Goal: Task Accomplishment & Management: Manage account settings

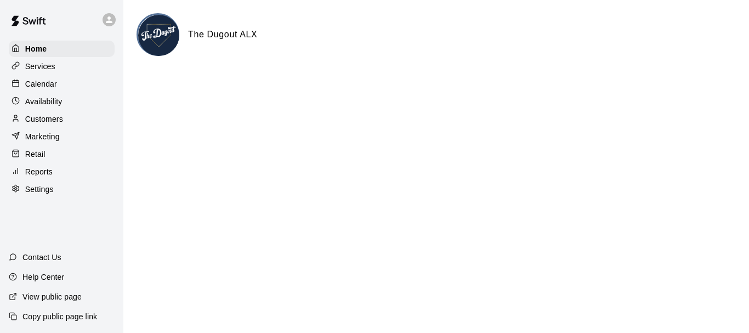
click at [50, 120] on p "Customers" at bounding box center [44, 118] width 38 height 11
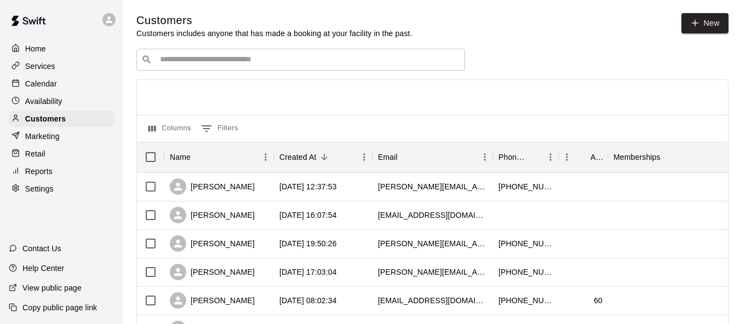
click at [368, 54] on div "​ ​" at bounding box center [300, 60] width 329 height 22
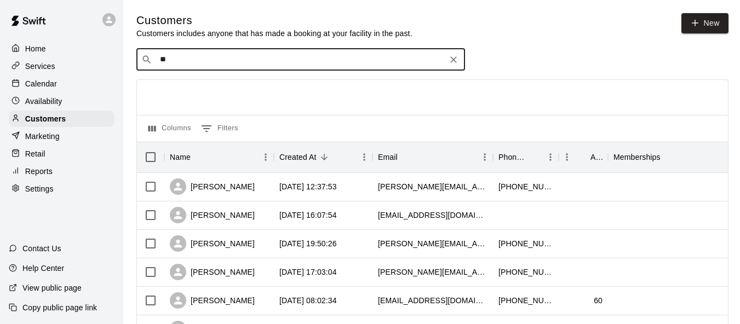
type input "***"
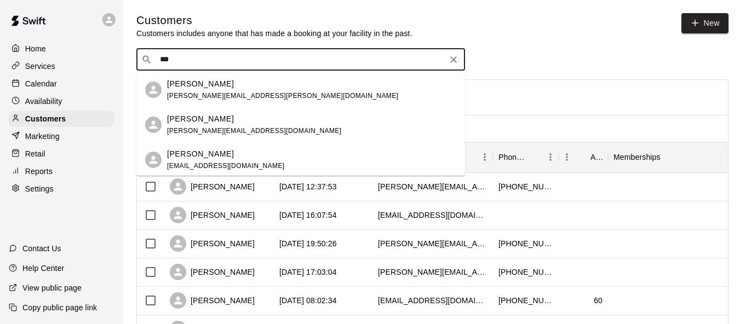
click at [287, 92] on div "[PERSON_NAME] [PERSON_NAME][EMAIL_ADDRESS][PERSON_NAME][DOMAIN_NAME]" at bounding box center [311, 90] width 289 height 24
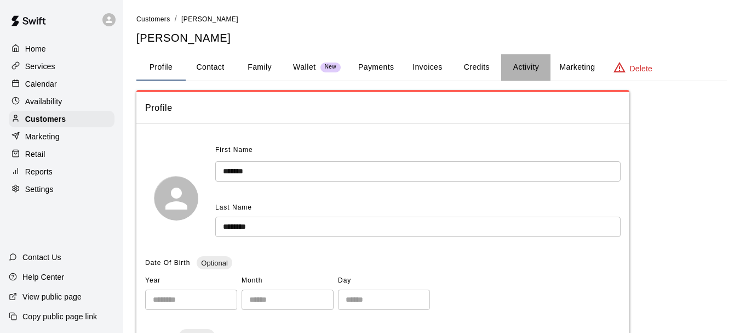
click at [524, 62] on button "Activity" at bounding box center [525, 67] width 49 height 26
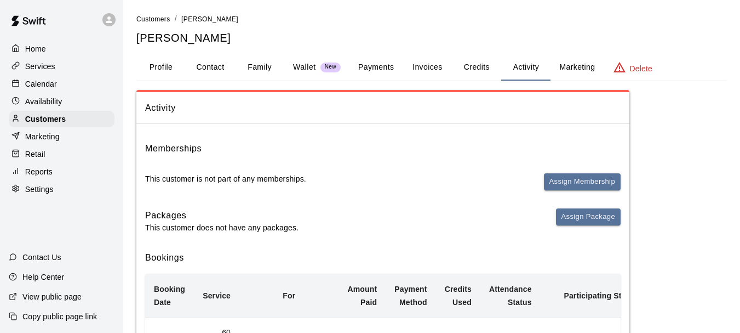
click at [378, 68] on button "Payments" at bounding box center [376, 67] width 53 height 26
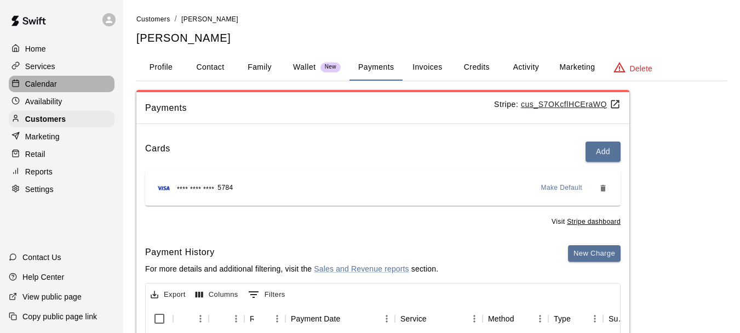
click at [55, 83] on p "Calendar" at bounding box center [41, 83] width 32 height 11
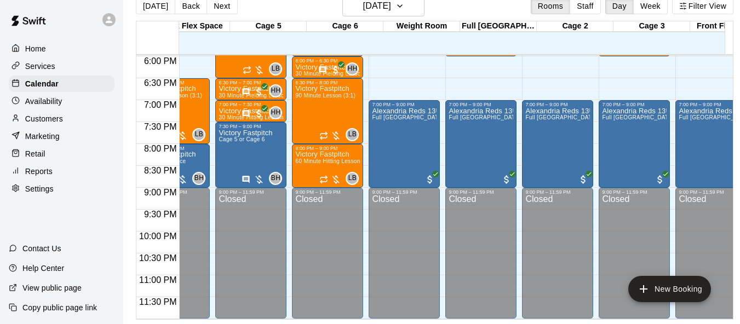
scroll to position [0, 347]
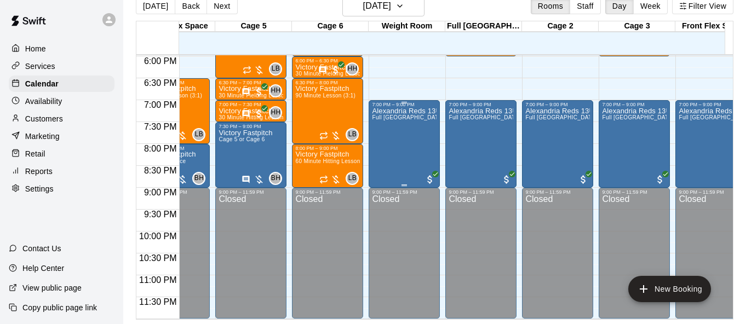
click at [422, 133] on div "Alexandria Reds 13U Team Full Front Arena" at bounding box center [404, 269] width 65 height 324
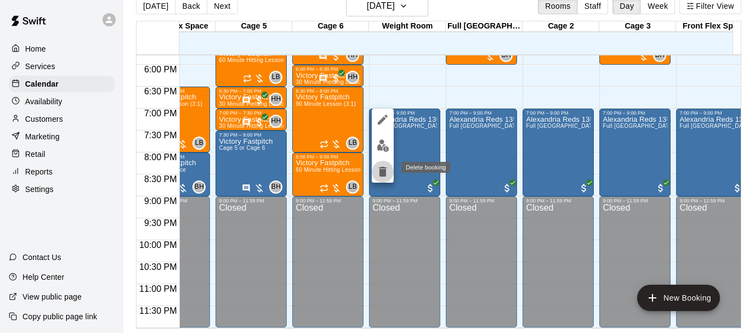
click at [380, 170] on icon "delete" at bounding box center [383, 172] width 8 height 10
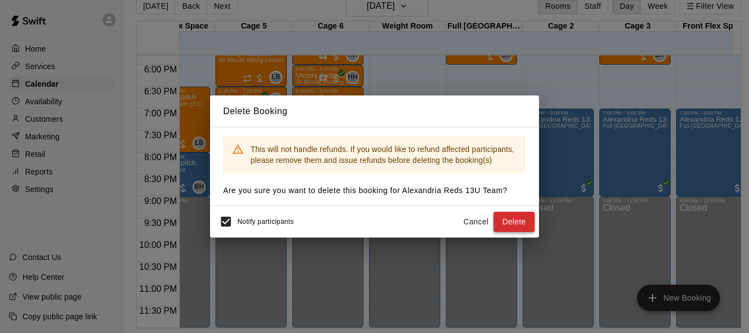
click at [513, 217] on button "Delete" at bounding box center [513, 222] width 41 height 20
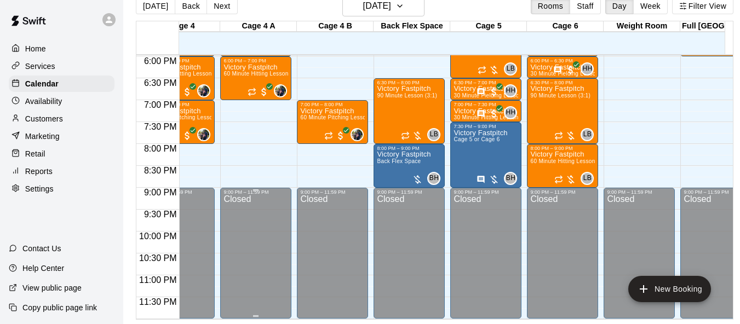
scroll to position [0, 0]
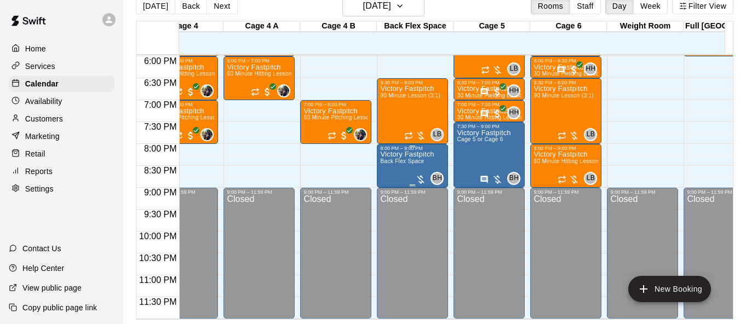
click at [400, 155] on p "Victory Fastpitch" at bounding box center [407, 155] width 54 height 0
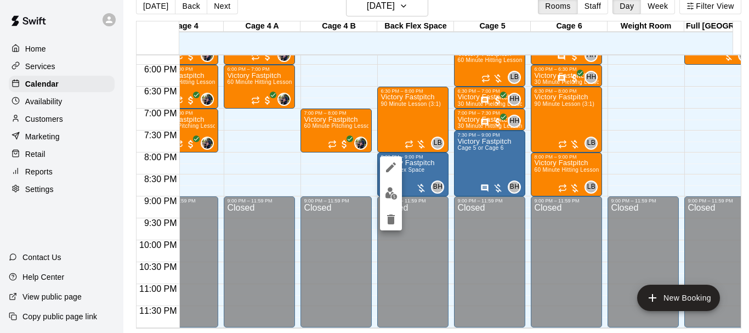
click at [328, 159] on div at bounding box center [374, 166] width 749 height 333
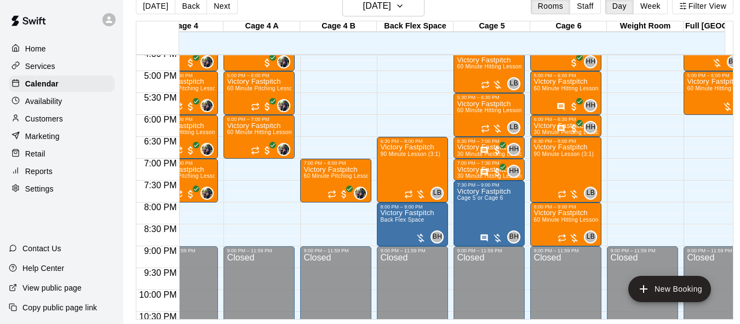
scroll to position [570, 109]
